Goal: Task Accomplishment & Management: Use online tool/utility

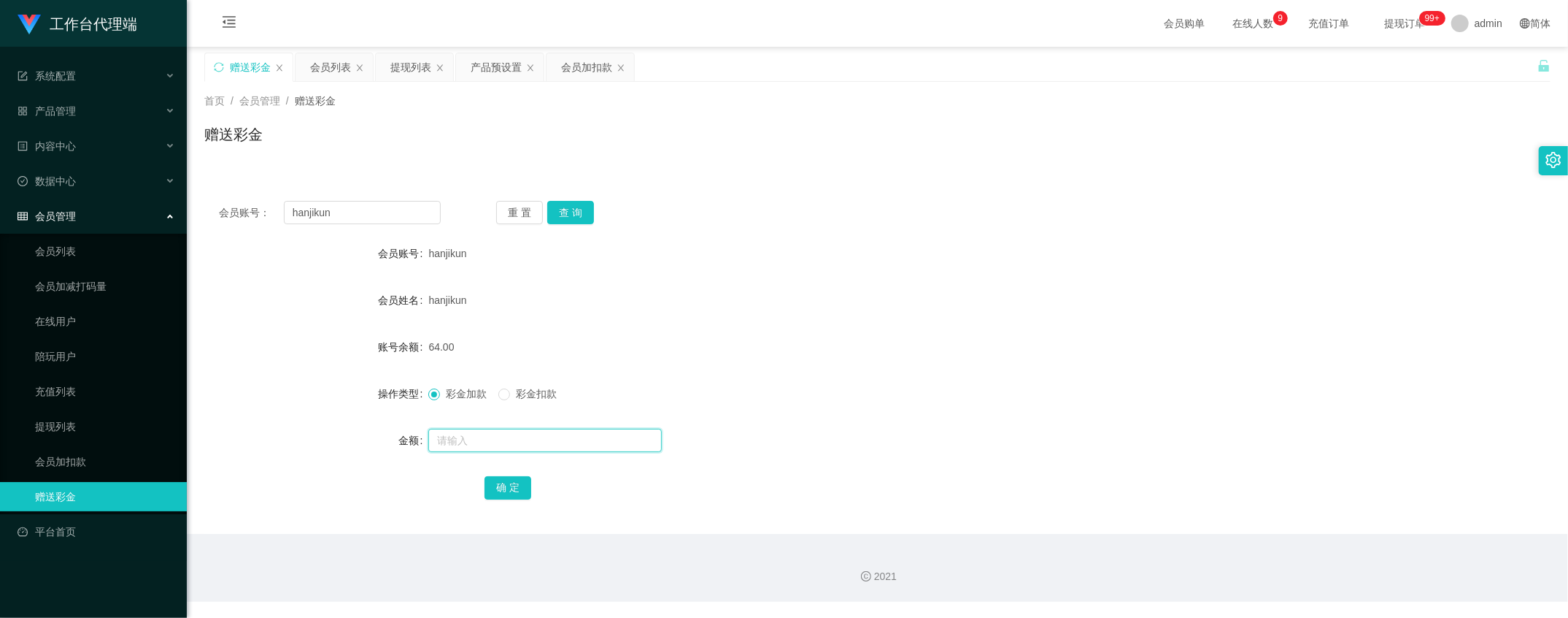
drag, startPoint x: 476, startPoint y: 429, endPoint x: 463, endPoint y: 404, distance: 28.2
click at [473, 429] on input "text" at bounding box center [545, 440] width 234 height 24
type input "8"
click at [503, 488] on button "确 定" at bounding box center [508, 488] width 47 height 24
click at [473, 433] on input "text" at bounding box center [545, 440] width 234 height 24
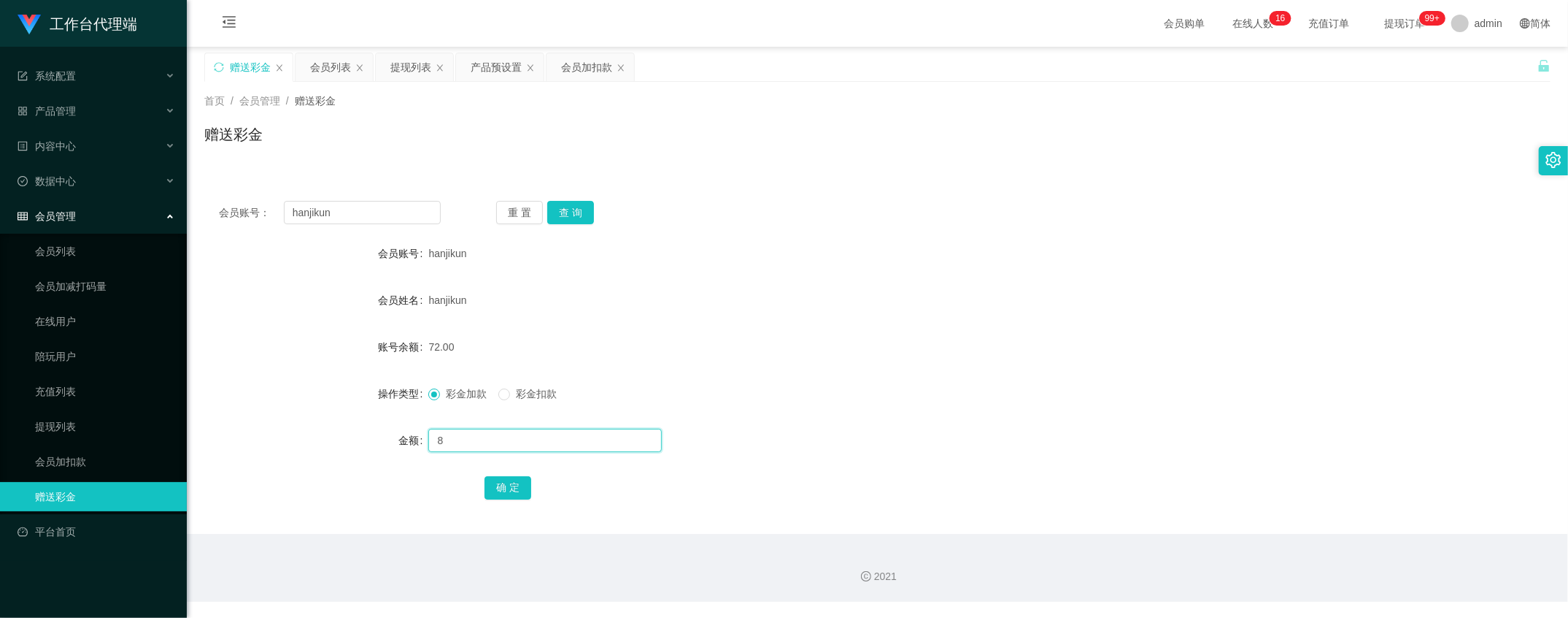
type input "8"
click at [493, 503] on div "会员账号： hanjikun 重 置 查 询 会员账号 hanjikun 会员姓名 hanjikun 账号余额 72.00 操作类型 彩金加款 彩金扣款 金额…" at bounding box center [878, 359] width 1346 height 347
click at [511, 480] on button "确 定" at bounding box center [508, 488] width 47 height 24
click at [470, 440] on input "text" at bounding box center [545, 440] width 234 height 24
type input "8"
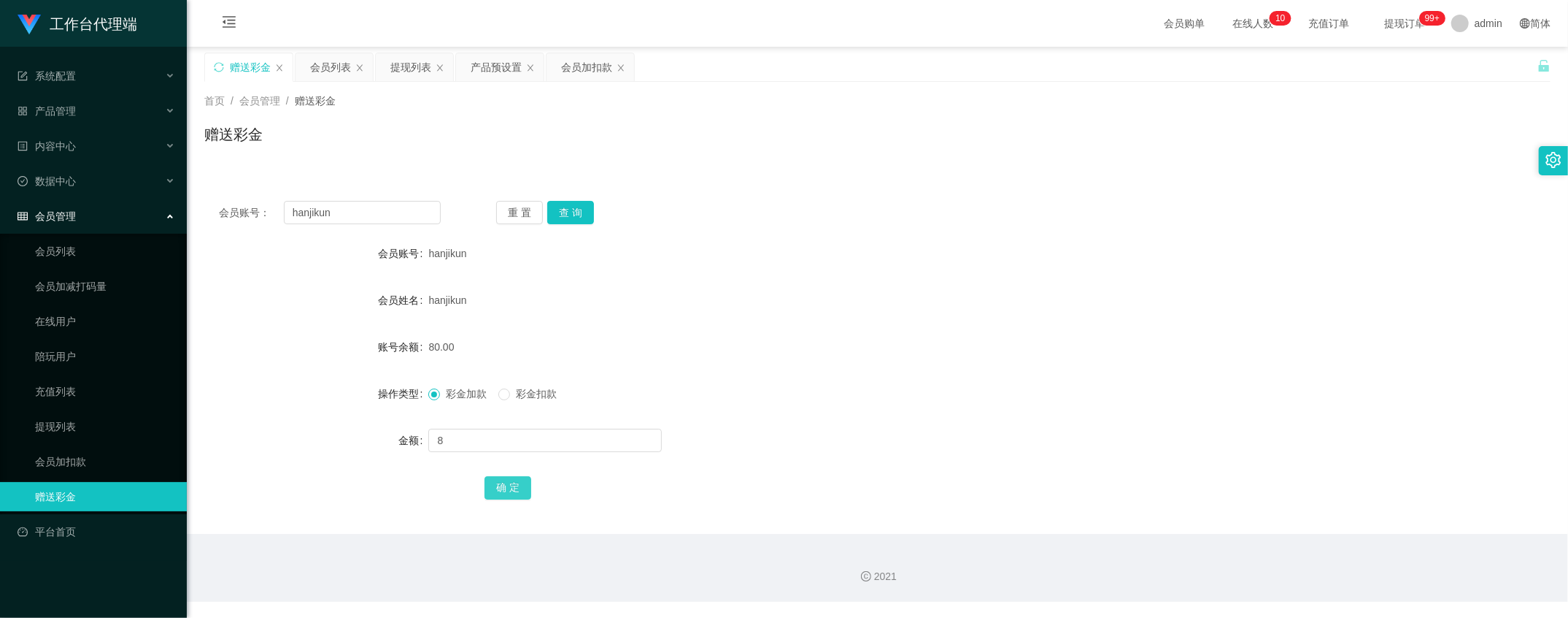
click at [515, 492] on button "确 定" at bounding box center [508, 488] width 47 height 24
click at [479, 453] on div at bounding box center [820, 440] width 785 height 29
click at [488, 445] on input "text" at bounding box center [545, 440] width 234 height 24
type input "8"
click at [496, 480] on button "确 定" at bounding box center [508, 488] width 47 height 24
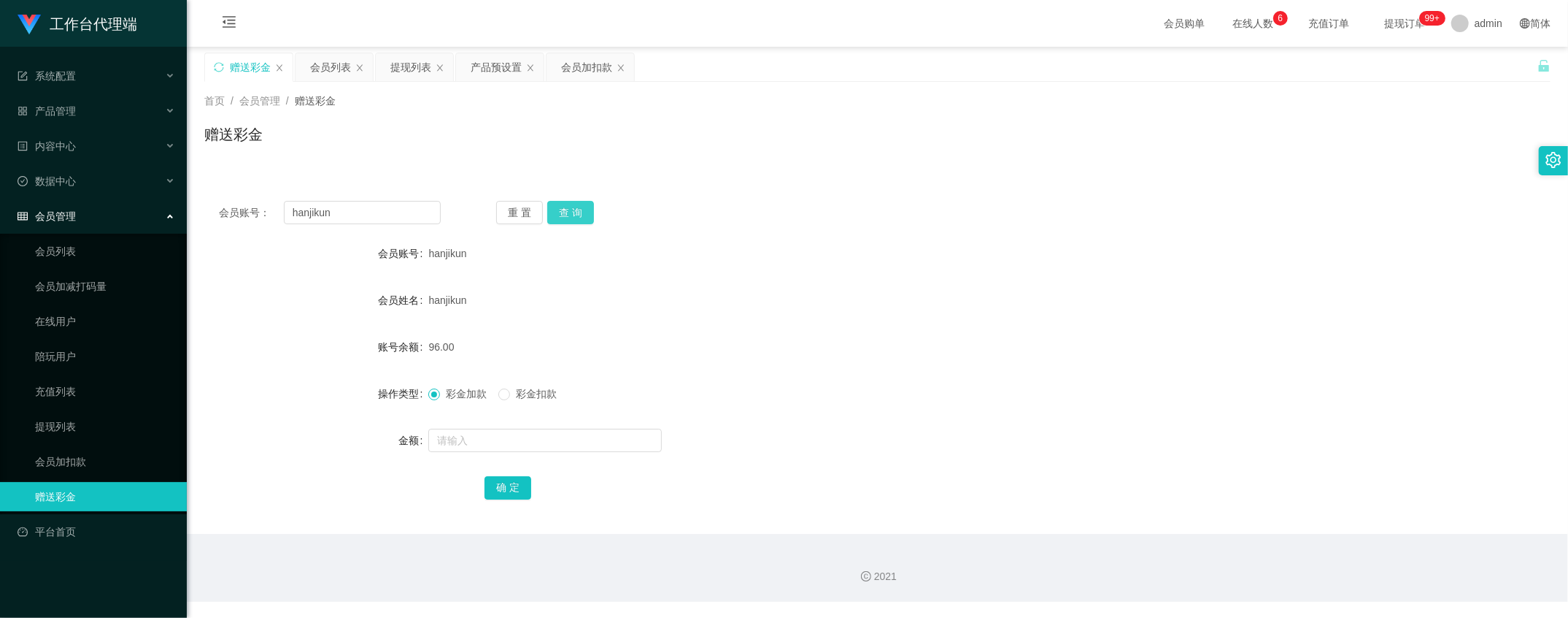
click at [570, 215] on button "查 询" at bounding box center [571, 212] width 47 height 24
click at [508, 433] on input "text" at bounding box center [545, 440] width 234 height 24
type input "8"
click at [492, 486] on button "确 定" at bounding box center [508, 488] width 47 height 24
